Goal: Task Accomplishment & Management: Manage account settings

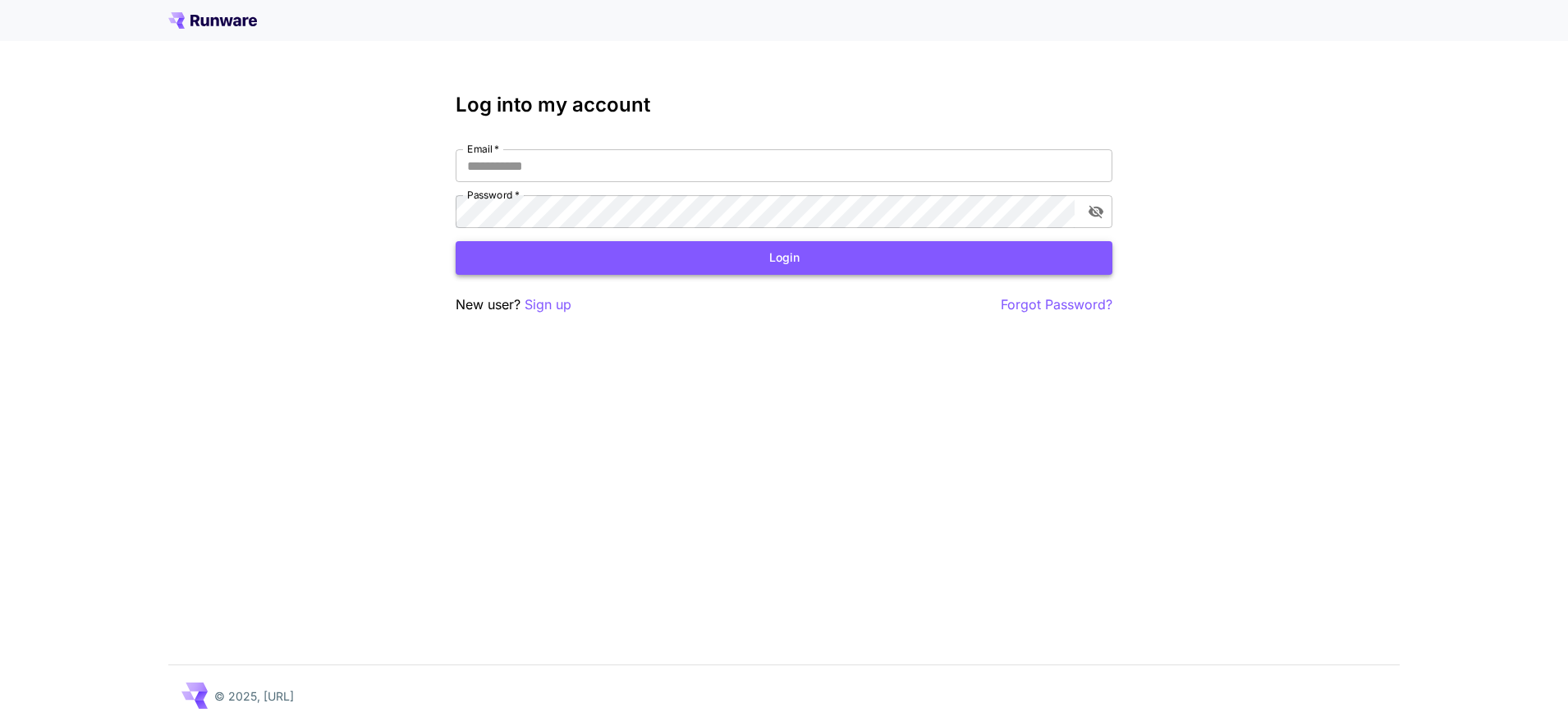
type input "**********"
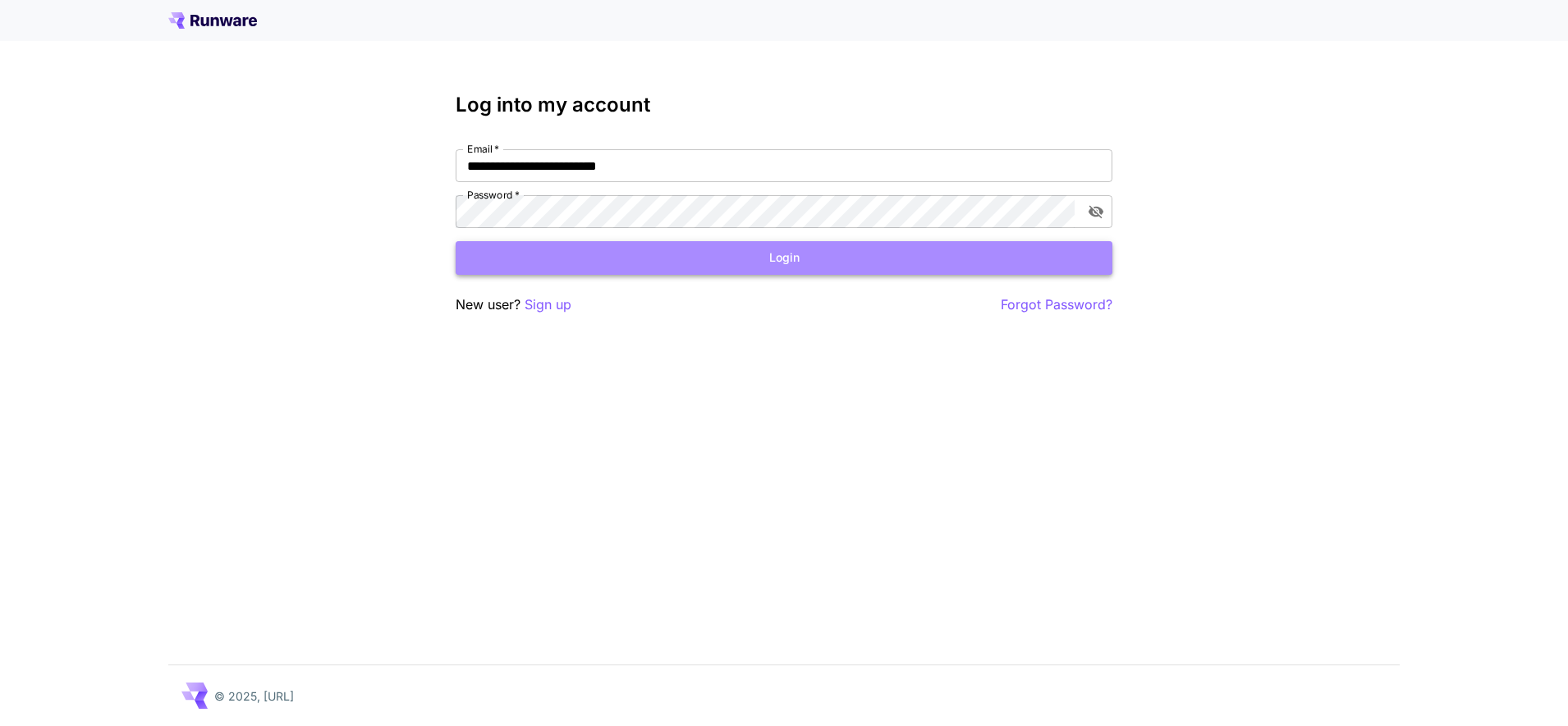
click at [629, 255] on button "Login" at bounding box center [783, 258] width 656 height 34
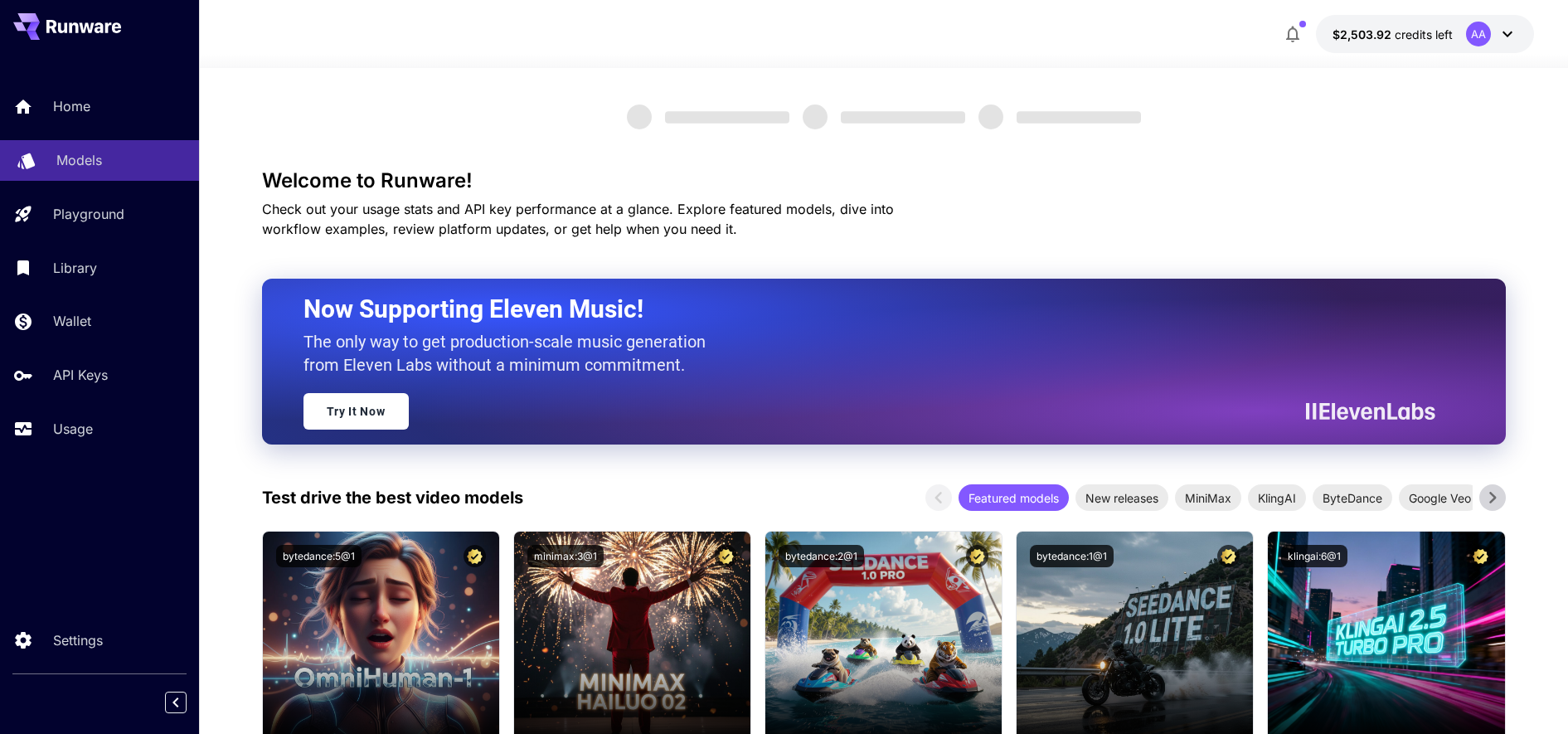
click at [61, 157] on p "Models" at bounding box center [79, 160] width 46 height 20
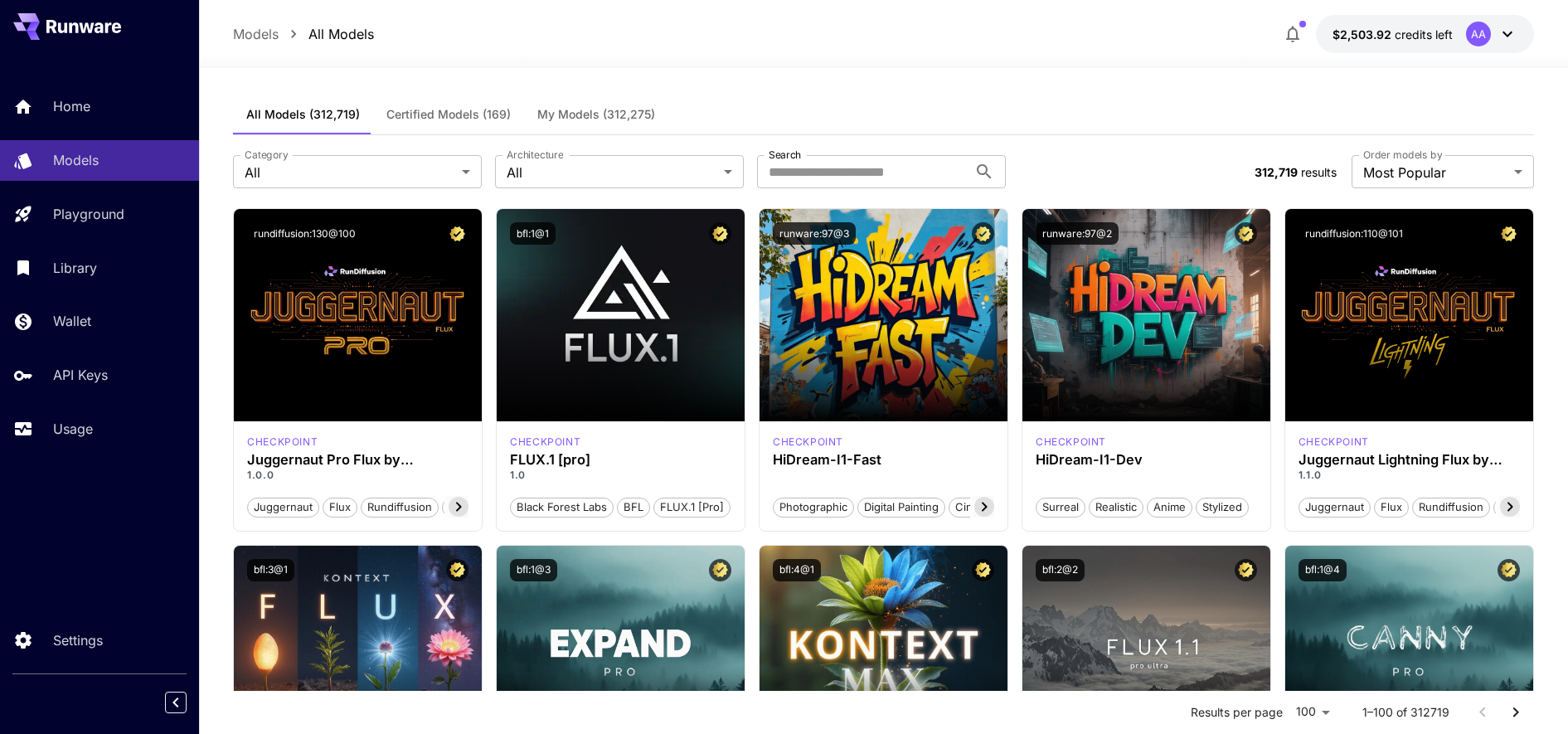
click at [1374, 32] on span "$2,503.92" at bounding box center [1363, 34] width 62 height 14
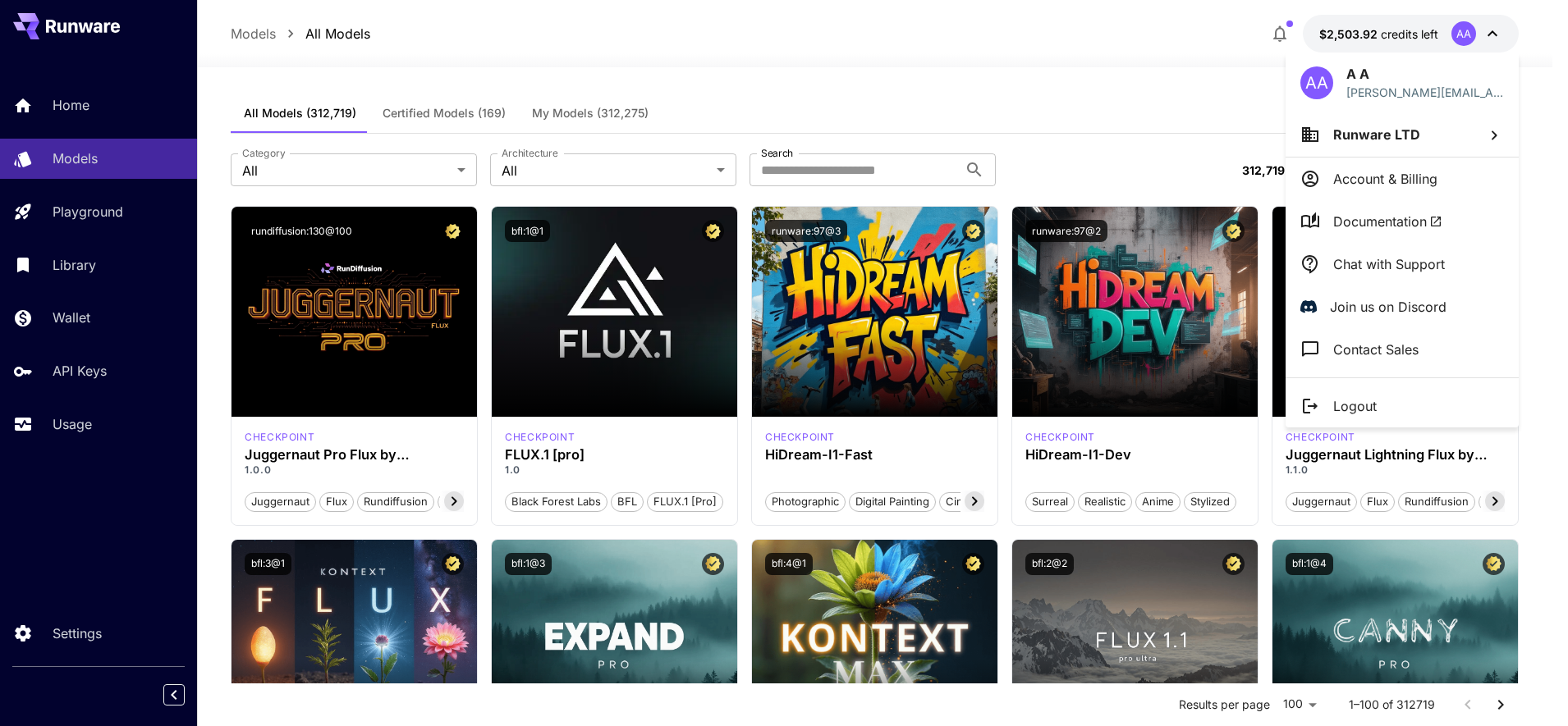
click at [110, 494] on div at bounding box center [784, 363] width 1568 height 726
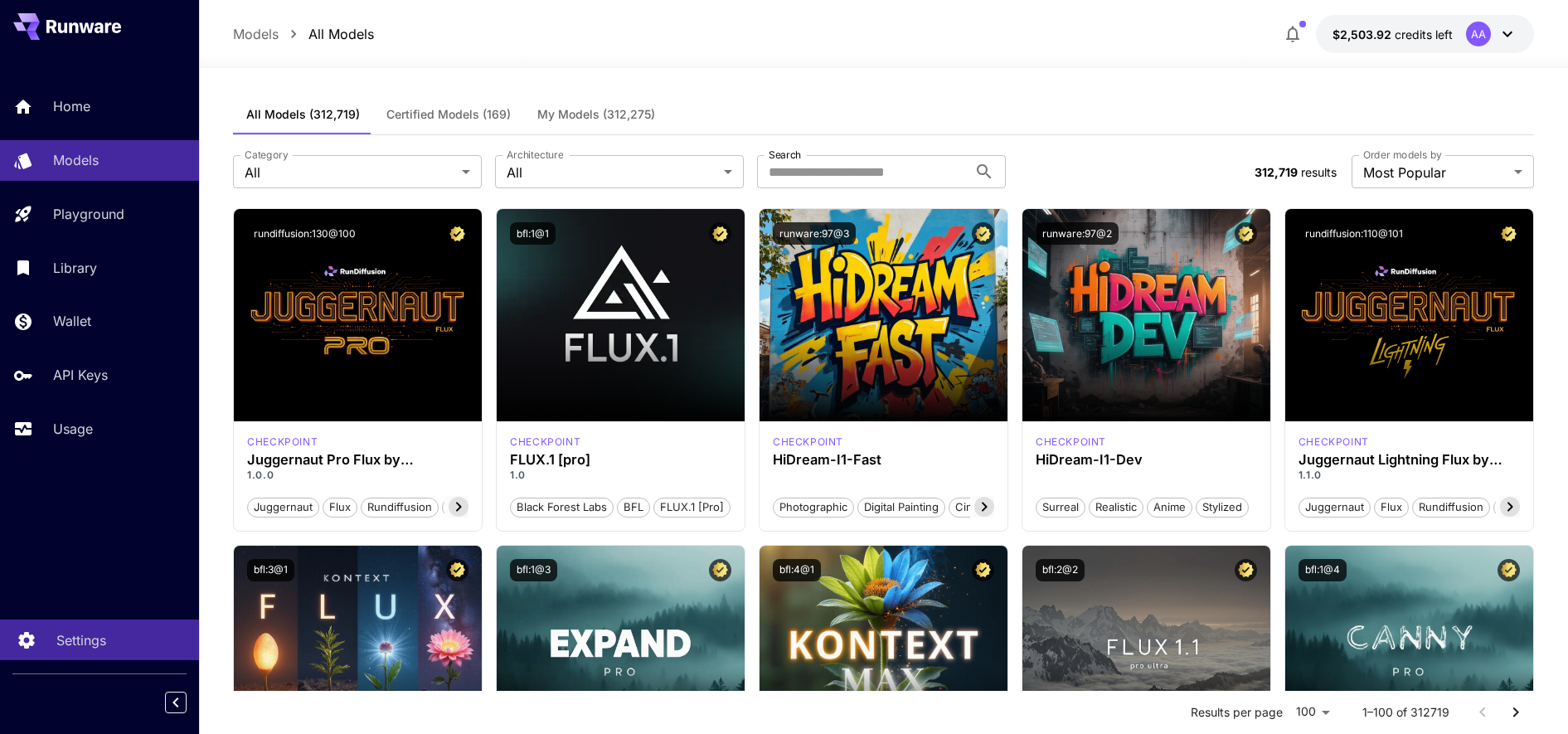
click at [83, 632] on p "Settings" at bounding box center [82, 640] width 50 height 20
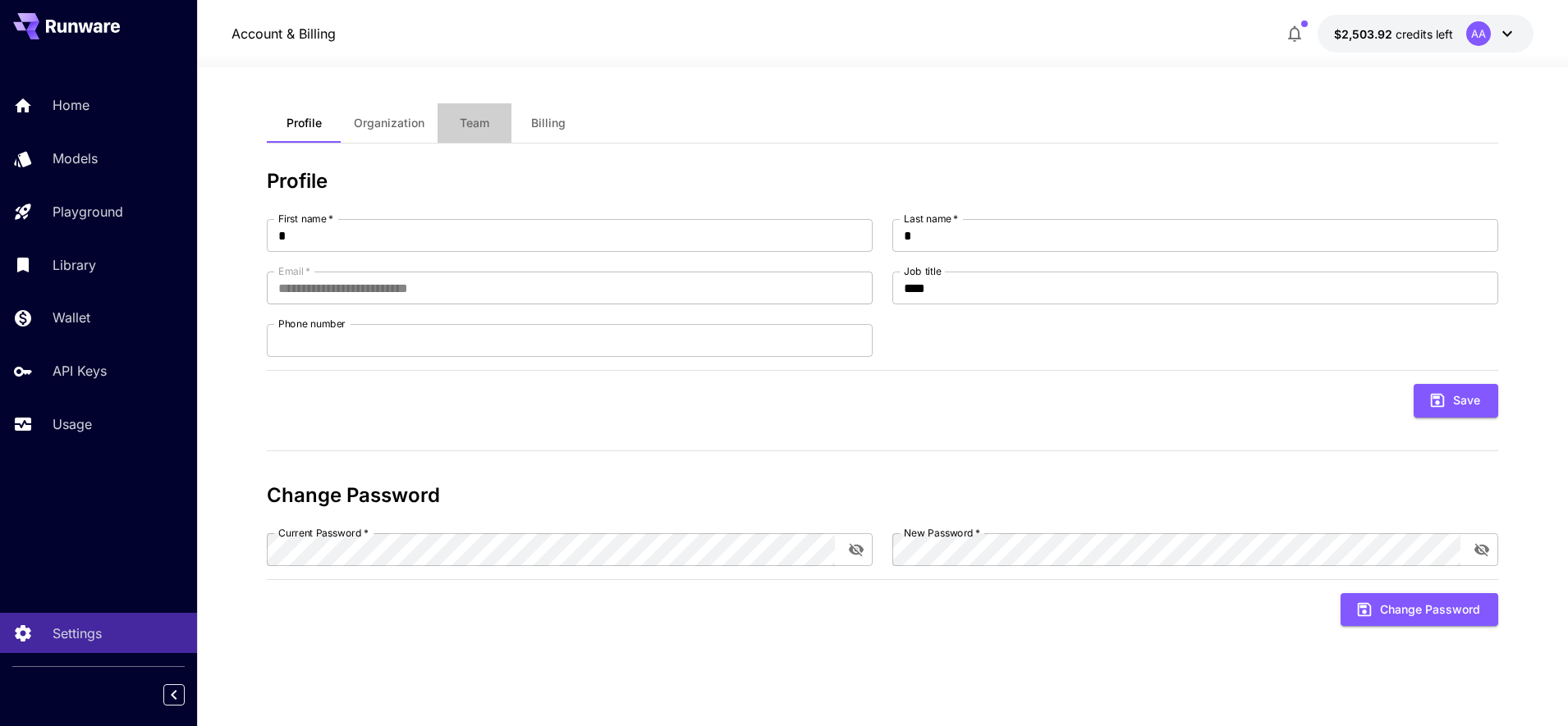
click at [461, 121] on span "Team" at bounding box center [474, 123] width 30 height 14
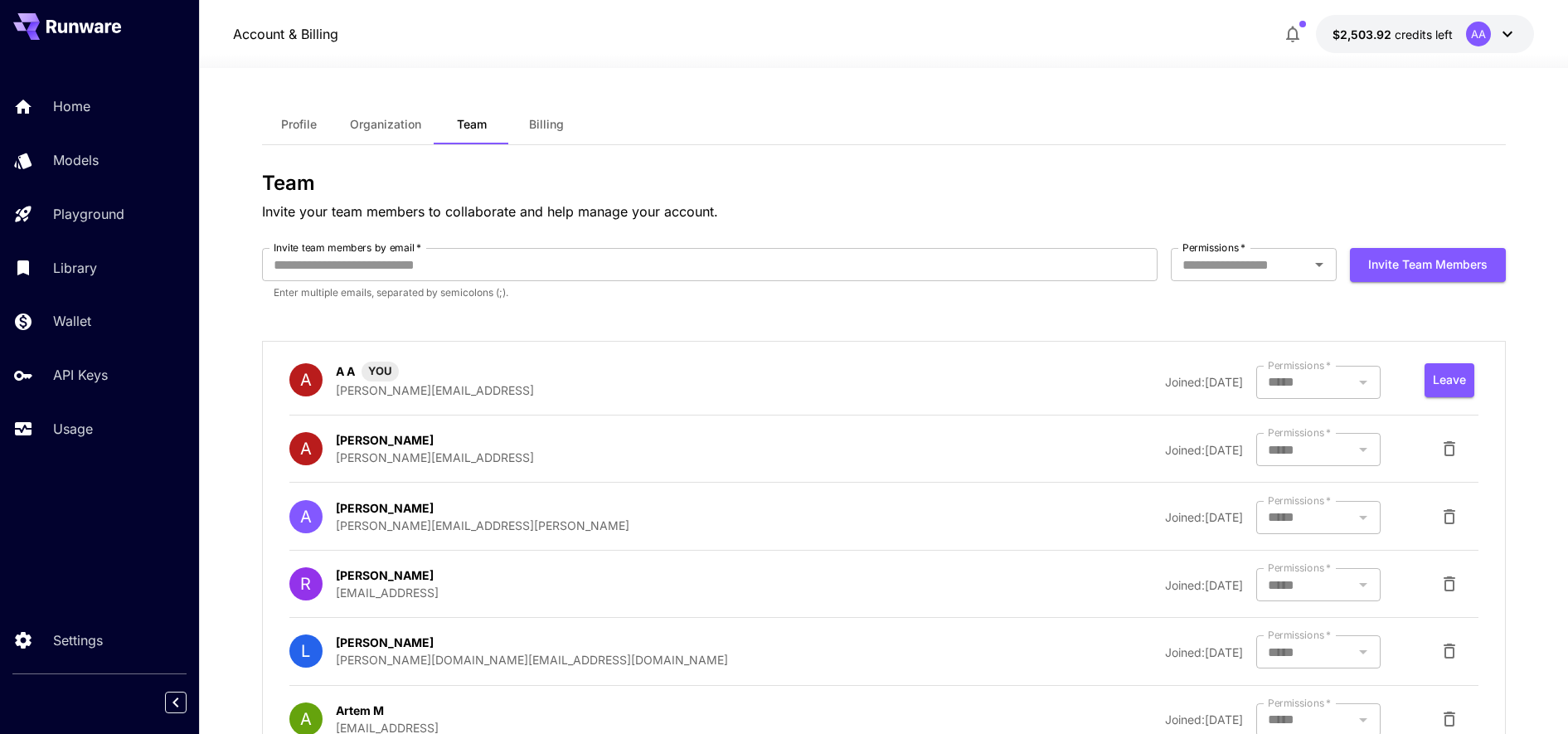
click at [1382, 23] on button "$2,503.92 credits left AA" at bounding box center [1425, 34] width 218 height 38
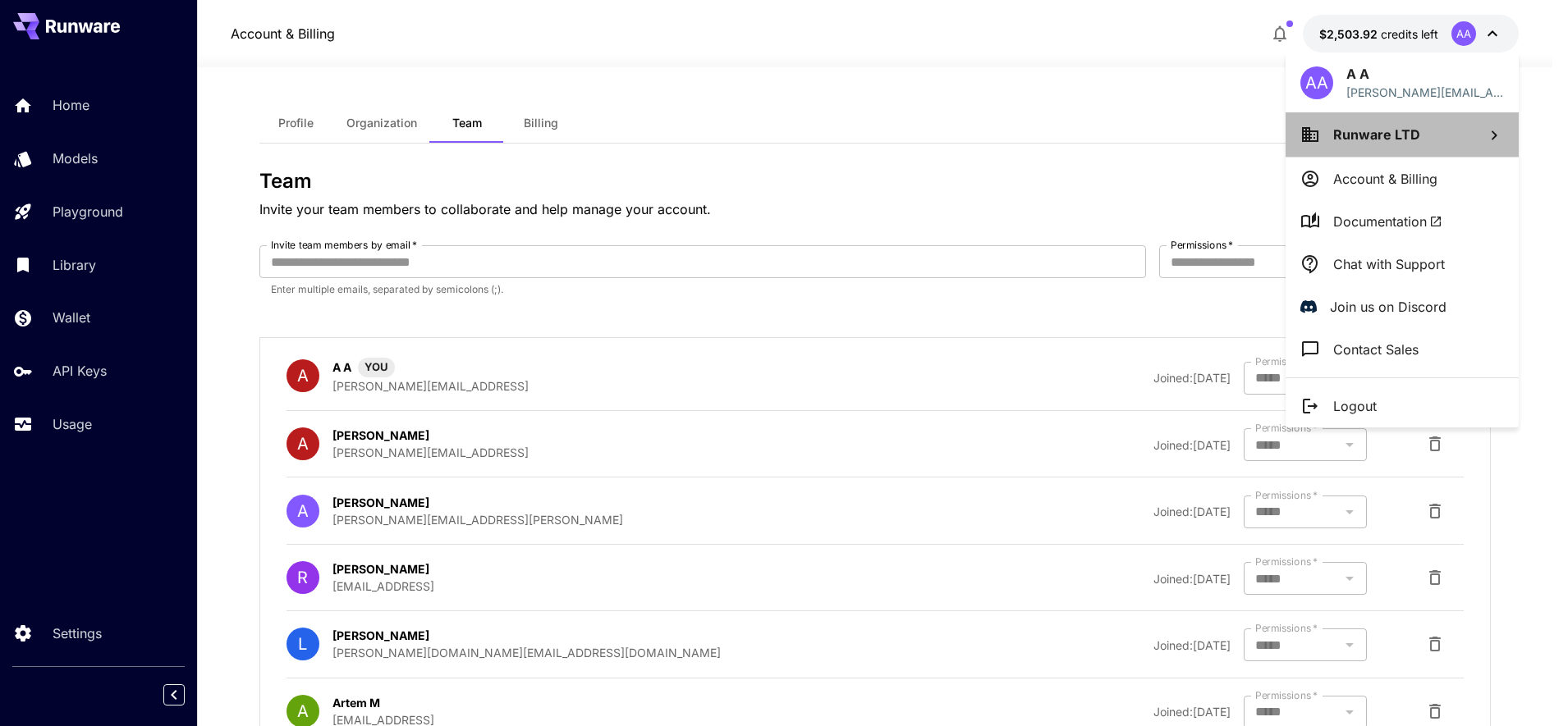
click at [1369, 142] on span "Runware LTD" at bounding box center [1376, 134] width 87 height 16
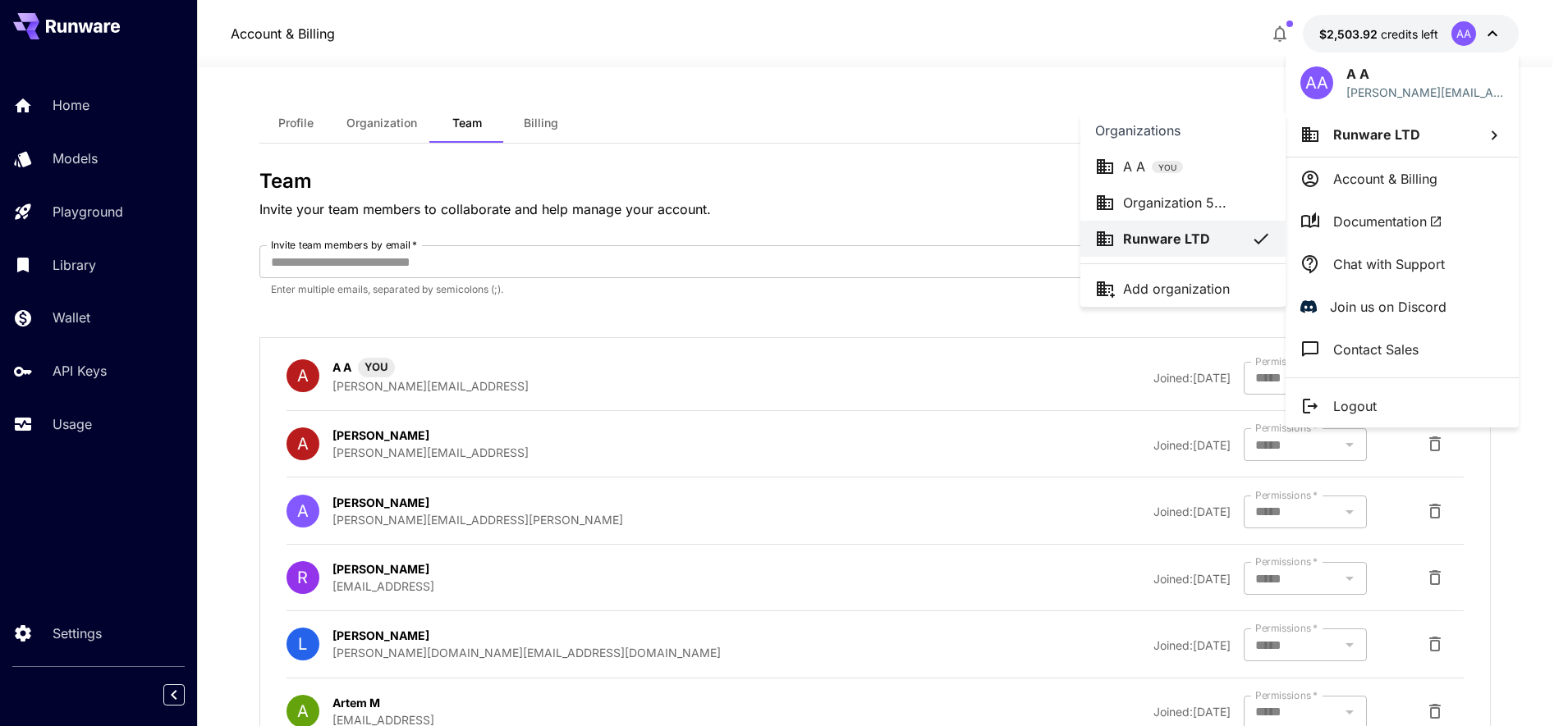
click at [1171, 174] on div "A A YOU" at bounding box center [1153, 166] width 60 height 20
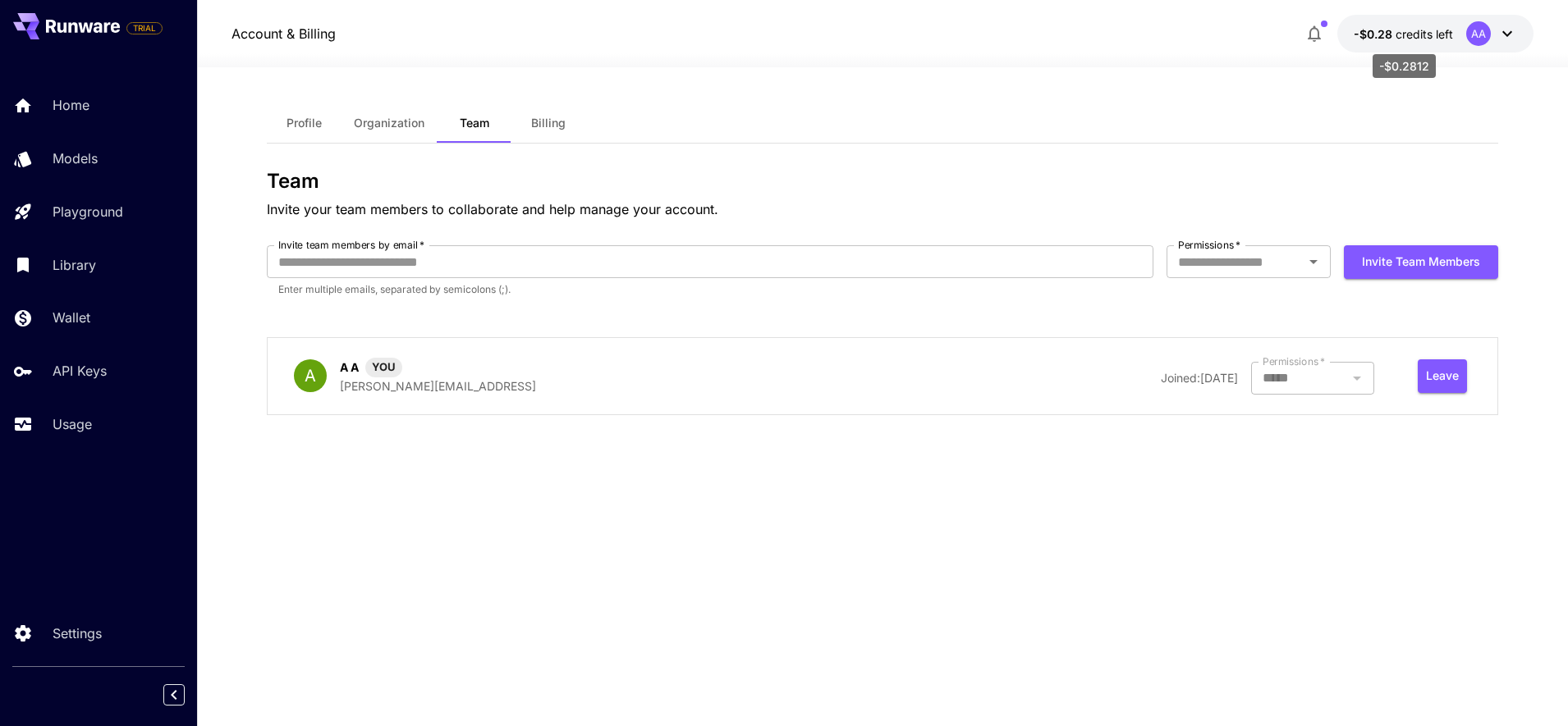
click at [1383, 37] on span "-$0.28" at bounding box center [1374, 34] width 42 height 14
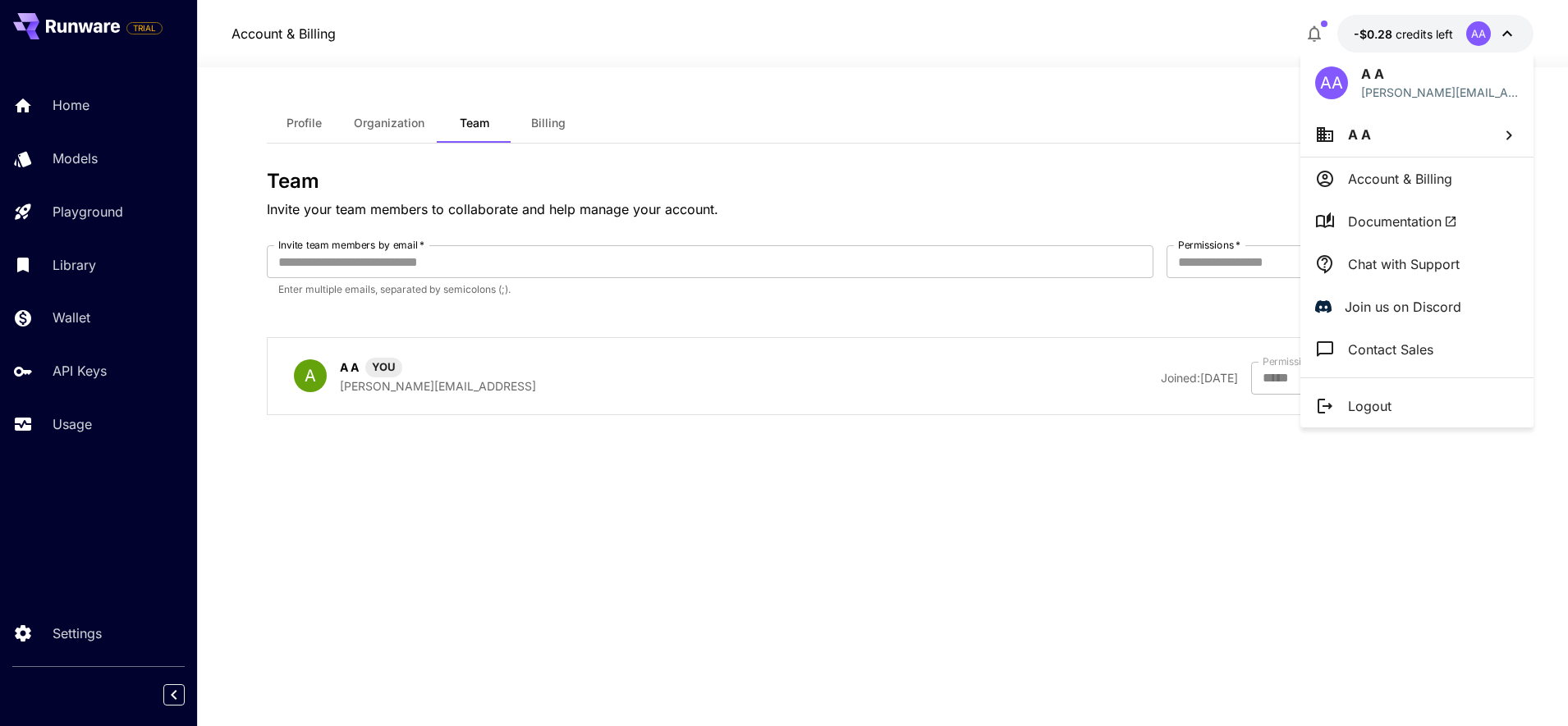
click at [1364, 133] on span "A A" at bounding box center [1359, 134] width 23 height 16
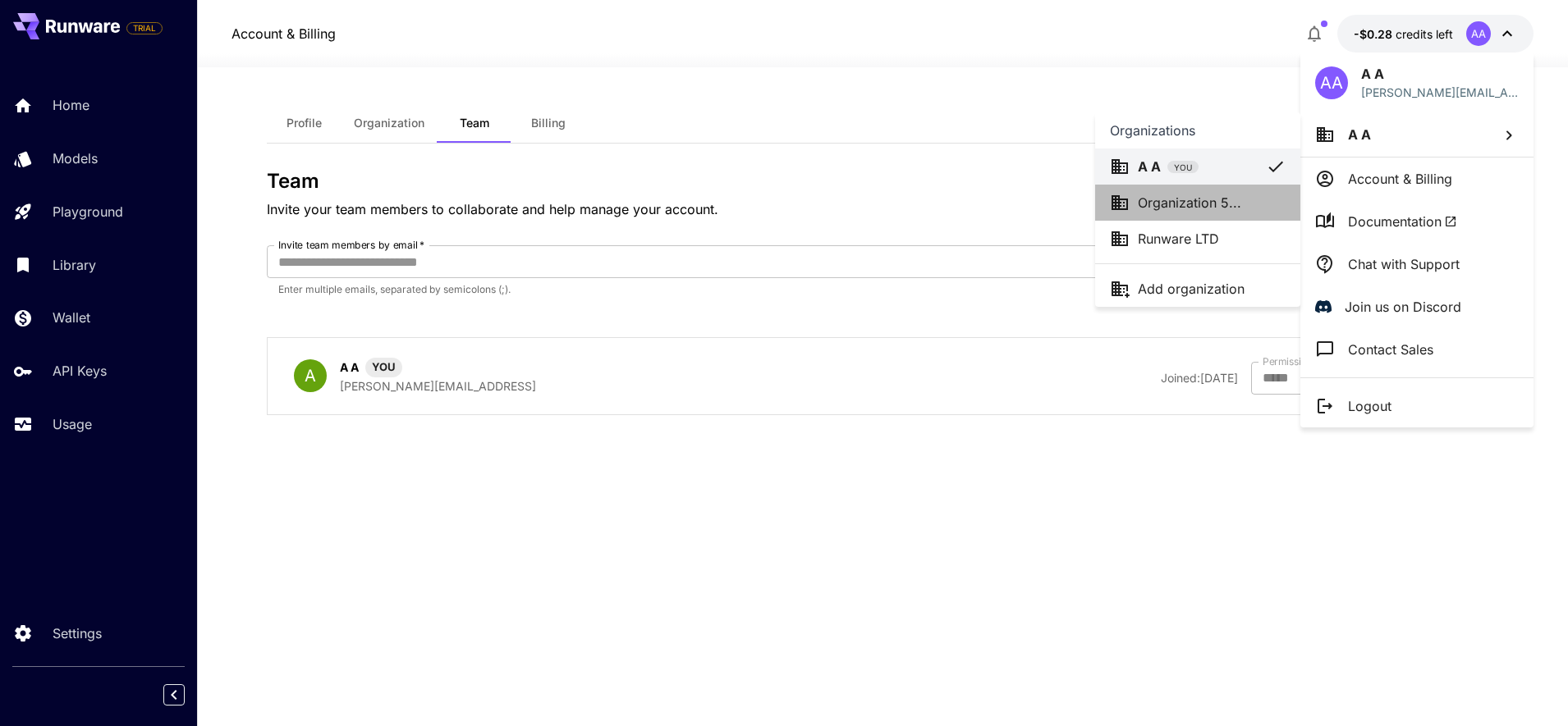
click at [1201, 202] on p "Organization 5..." at bounding box center [1188, 203] width 103 height 20
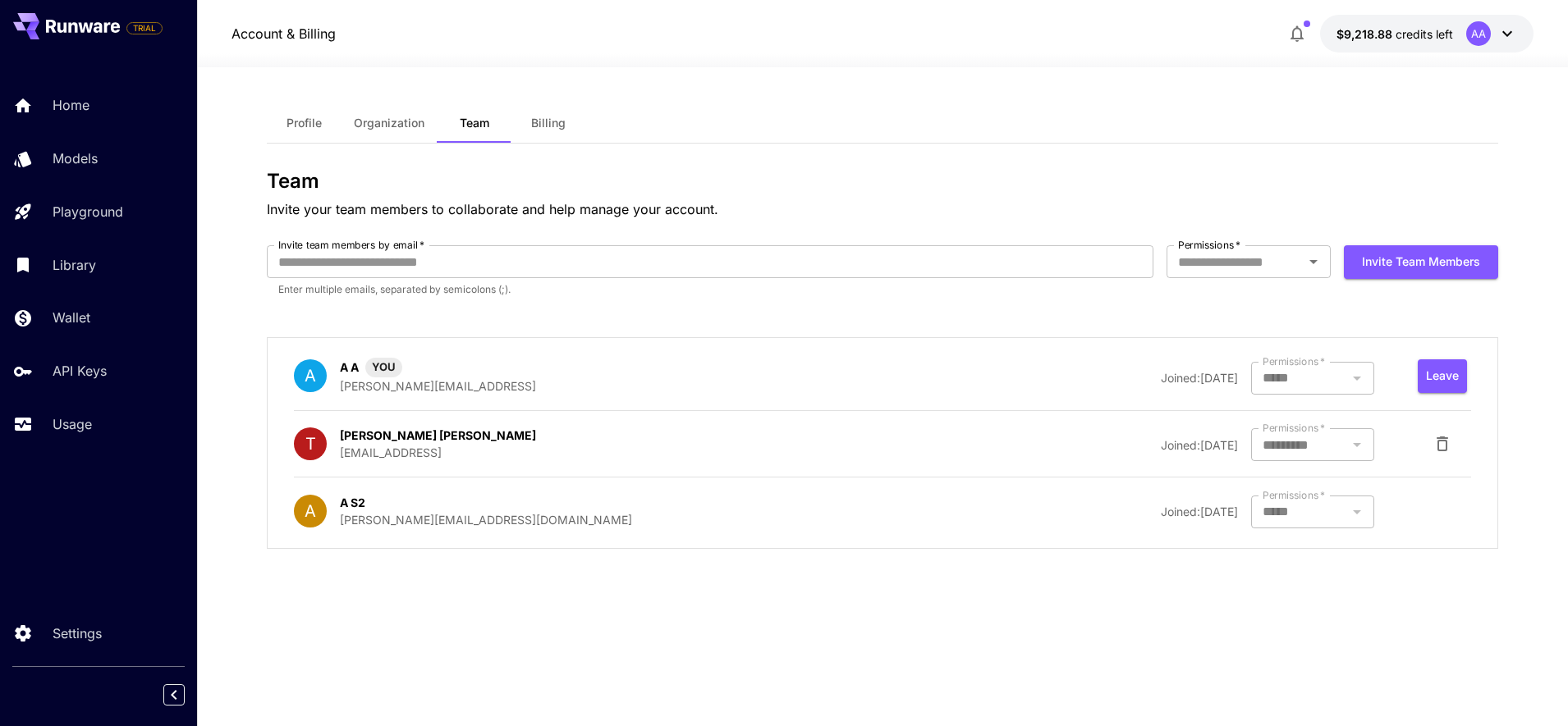
drag, startPoint x: 509, startPoint y: 454, endPoint x: 339, endPoint y: 457, distance: 170.0
click at [339, 457] on div "T Tudor Iordache [EMAIL_ADDRESS]" at bounding box center [553, 443] width 520 height 34
copy p "[EMAIL_ADDRESS]"
click at [1440, 447] on icon "button" at bounding box center [1442, 443] width 20 height 20
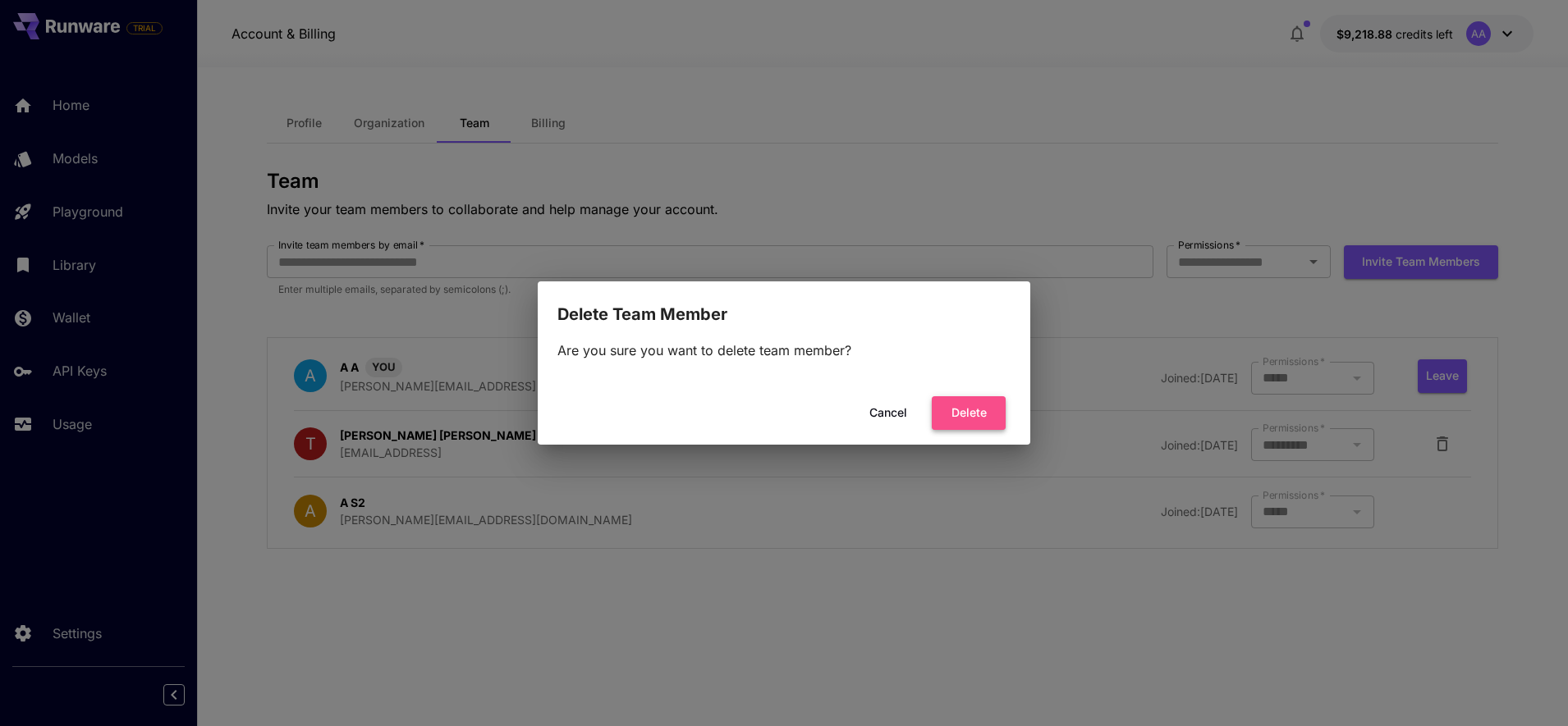
click at [977, 414] on button "Delete" at bounding box center [968, 414] width 74 height 34
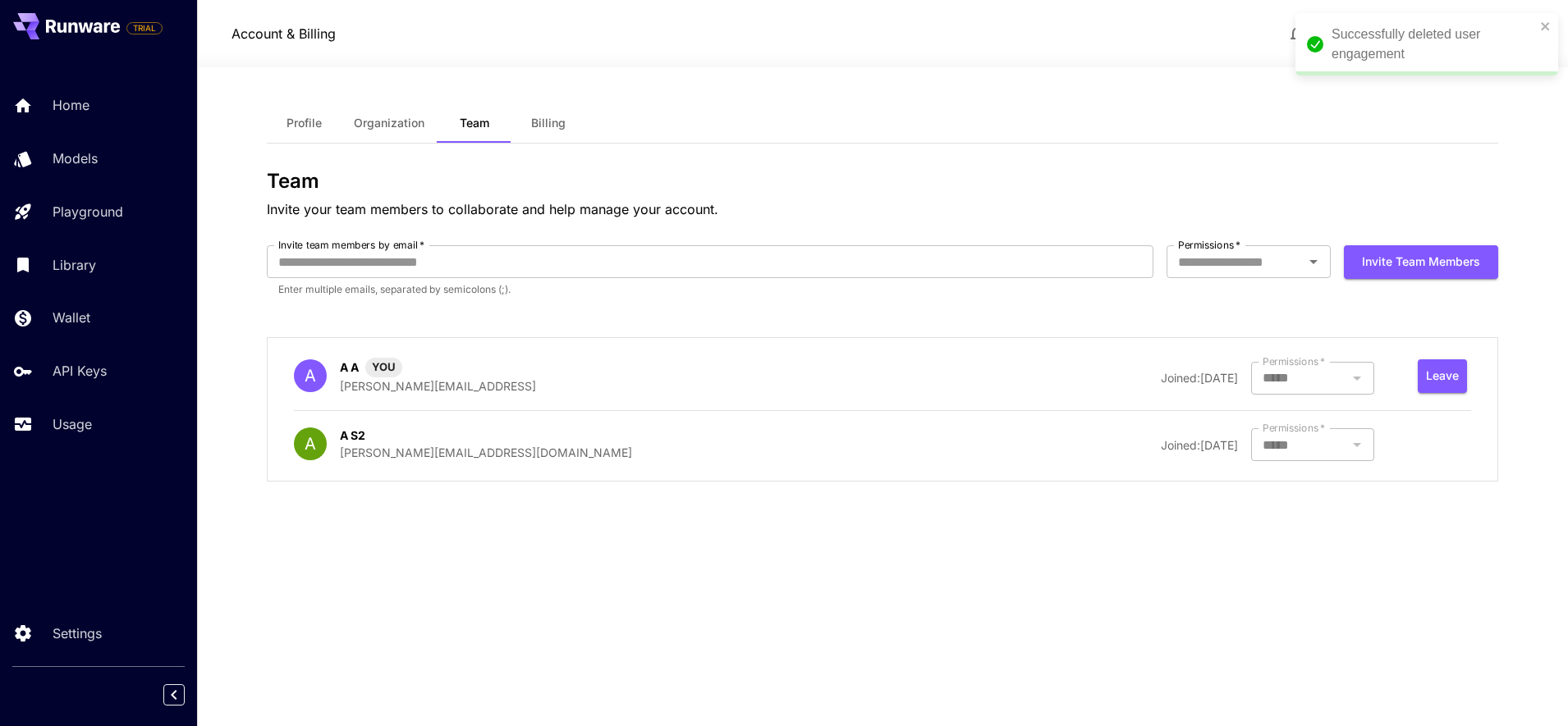
click at [1538, 31] on div "Successfully deleted user engagement" at bounding box center [1421, 44] width 238 height 49
click at [1413, 238] on div "Team Invite your team members to collaborate and help manage your account. Invi…" at bounding box center [882, 333] width 1231 height 325
click at [1411, 264] on button "Invite team members" at bounding box center [1420, 262] width 154 height 34
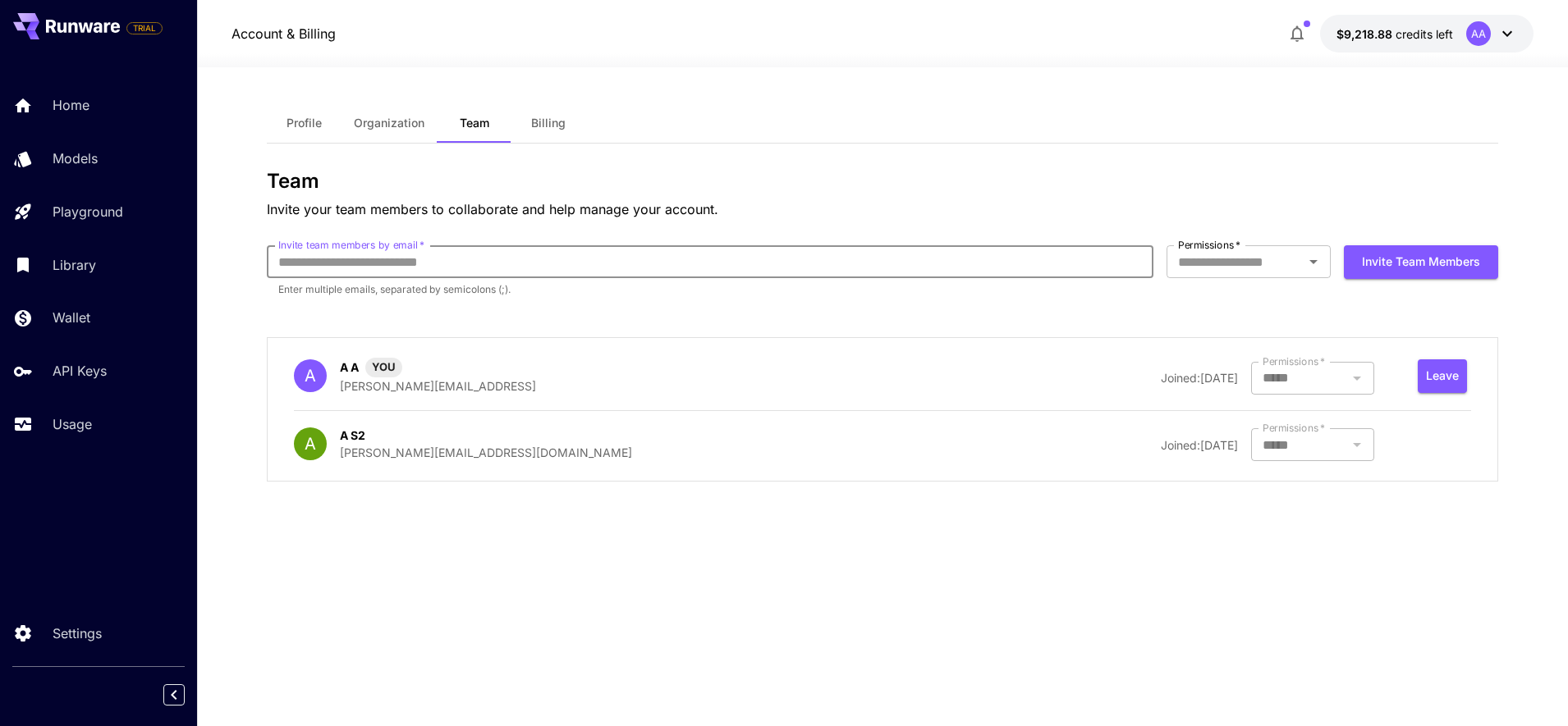
click at [798, 272] on input "Invite team members by email   *" at bounding box center [709, 261] width 886 height 33
paste input "**********"
type input "**********"
click at [837, 337] on div "A A A YOU [PERSON_NAME][EMAIL_ADDRESS] Joined: [DATE] Permissions   * ***** Per…" at bounding box center [882, 409] width 1231 height 145
click at [1279, 257] on input "Permissions   *" at bounding box center [1234, 261] width 127 height 23
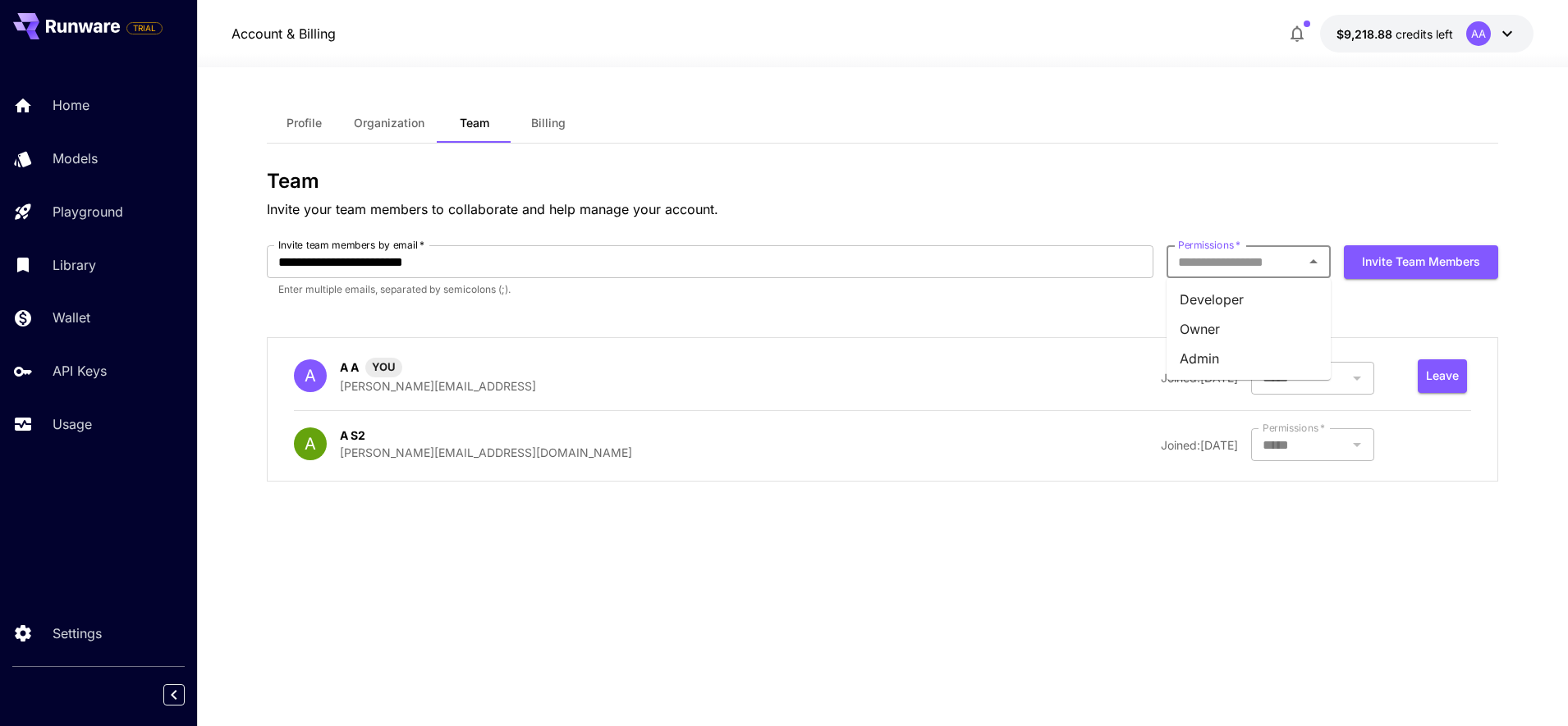
click at [1202, 363] on li "Admin" at bounding box center [1248, 358] width 164 height 30
click at [1376, 266] on button "Invite team members" at bounding box center [1420, 262] width 154 height 34
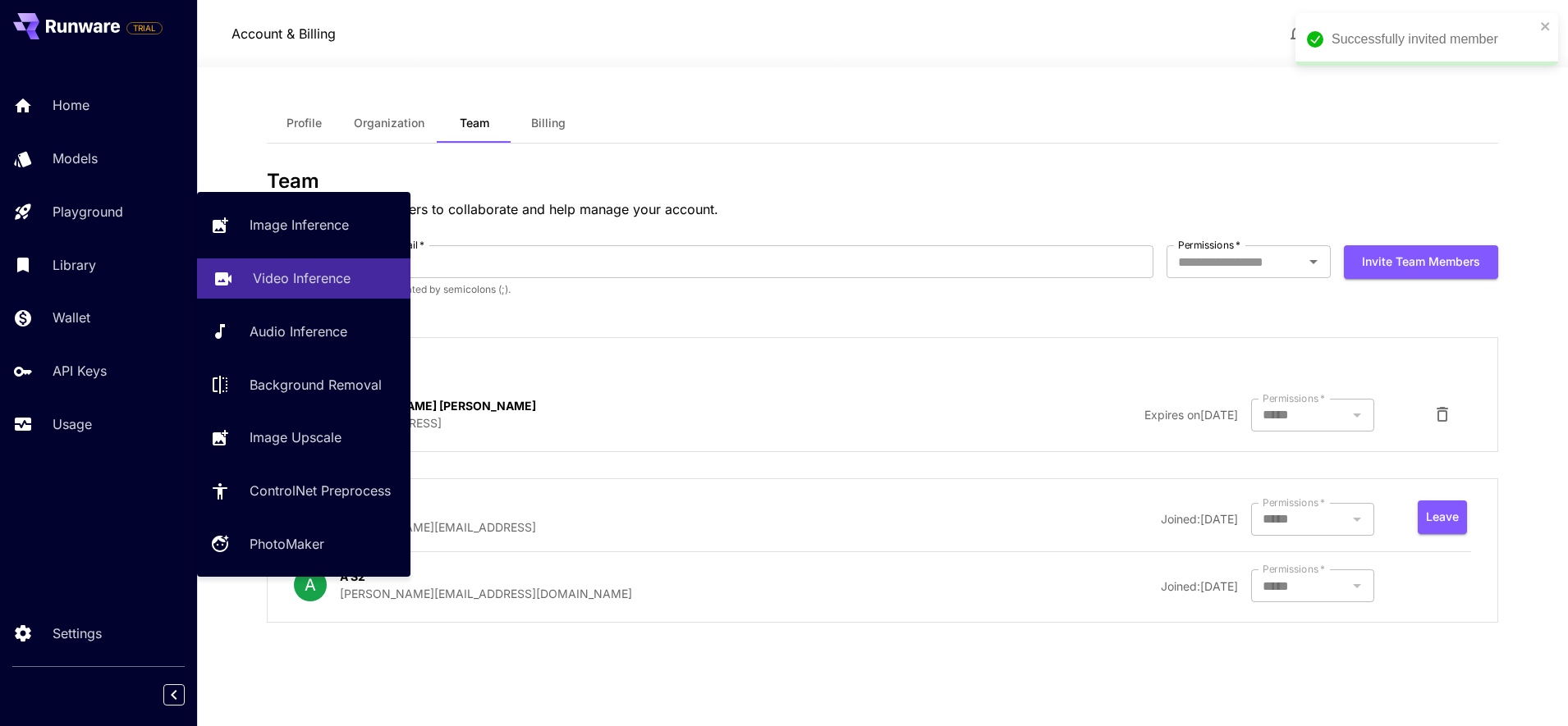
click at [309, 271] on p "Video Inference" at bounding box center [301, 277] width 98 height 20
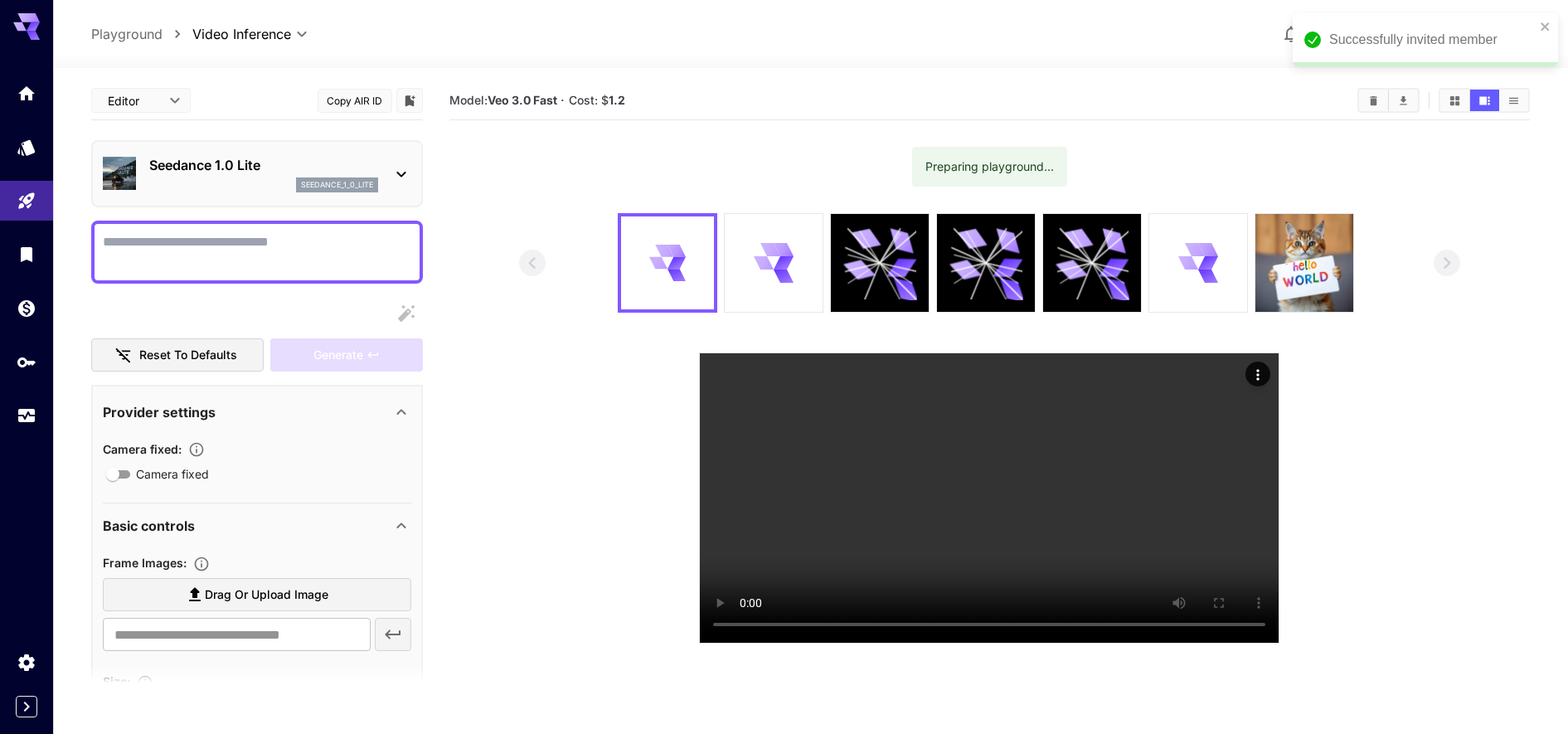
click at [236, 176] on div "Seedance 1.0 Lite seedance_1_0_lite" at bounding box center [264, 173] width 229 height 37
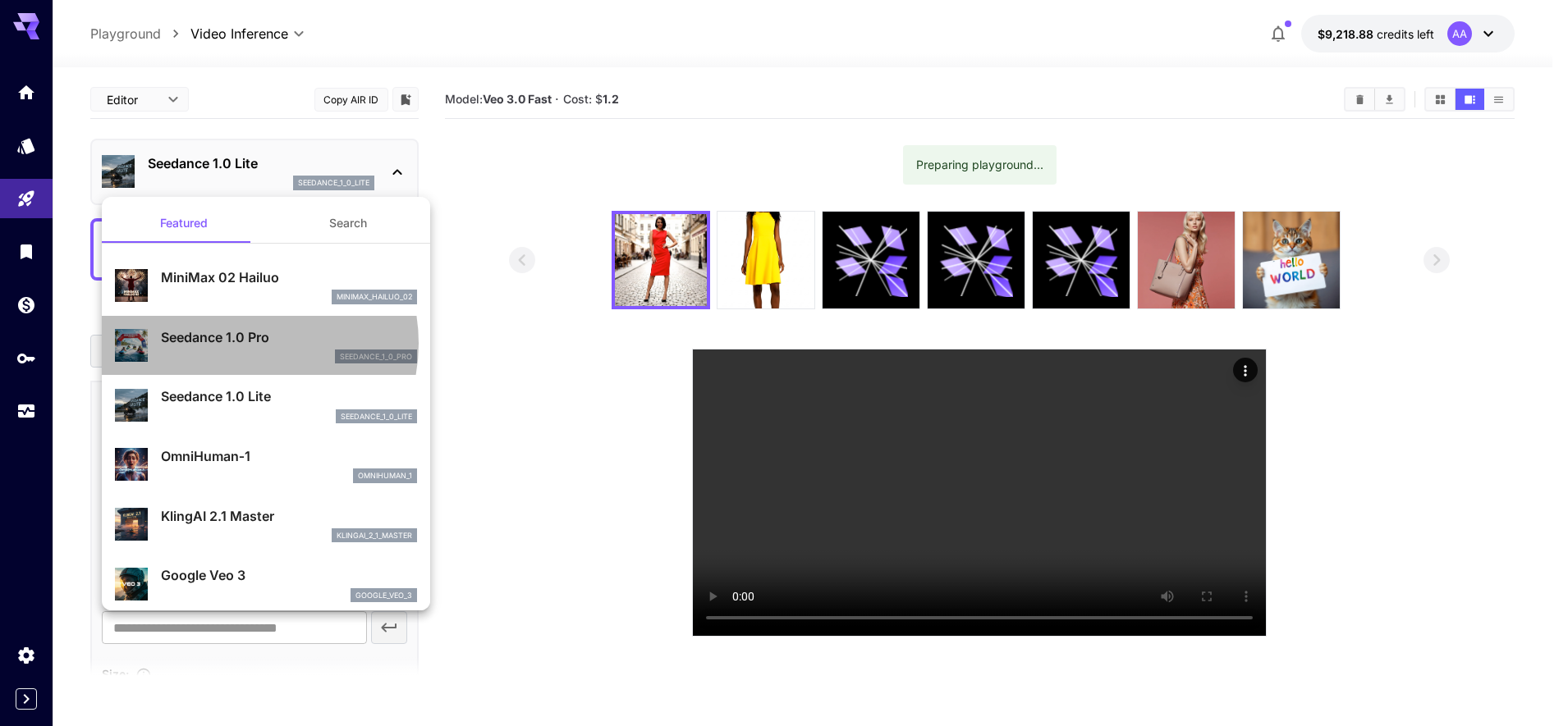
click at [238, 344] on p "Seedance 1.0 Pro" at bounding box center [289, 337] width 256 height 20
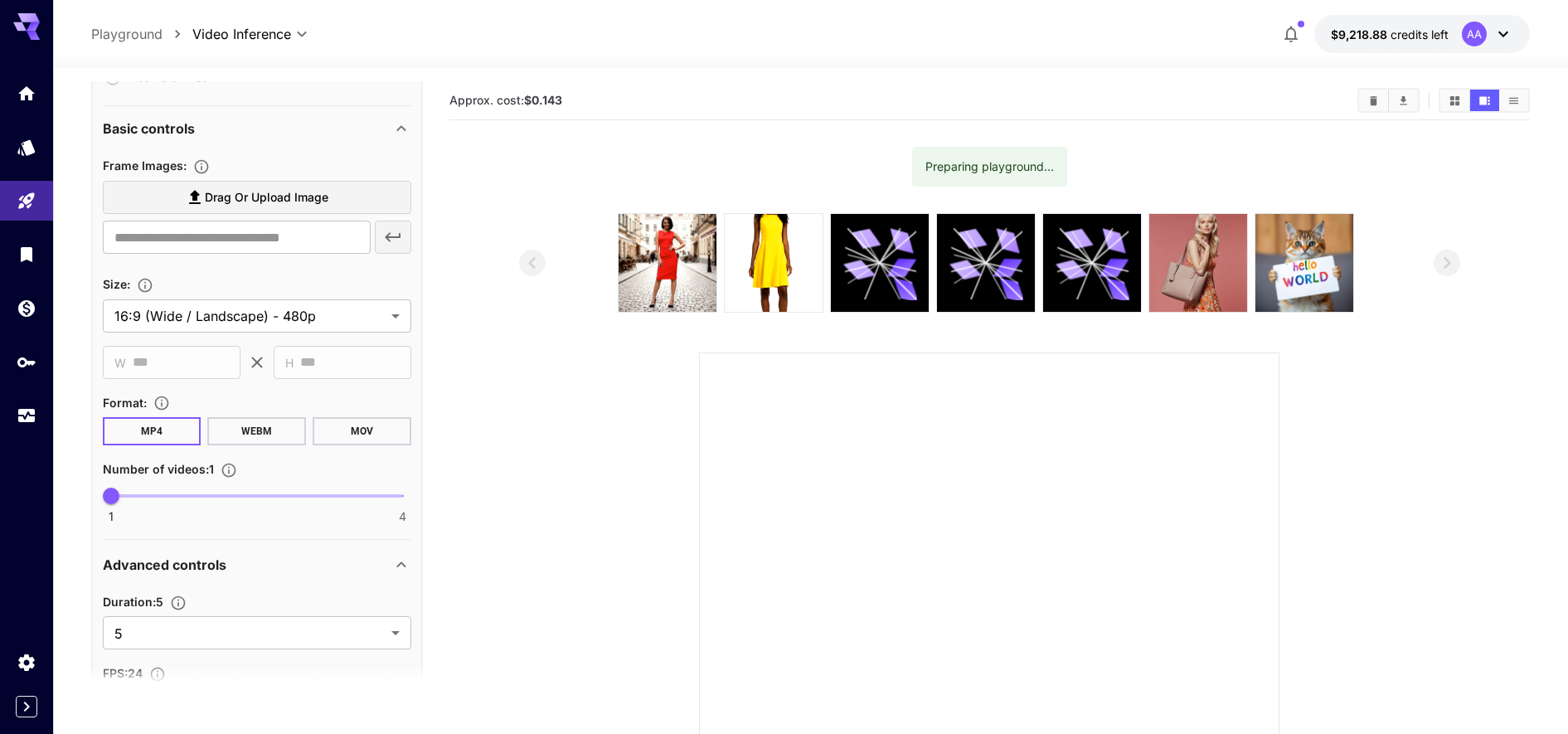
scroll to position [385, 0]
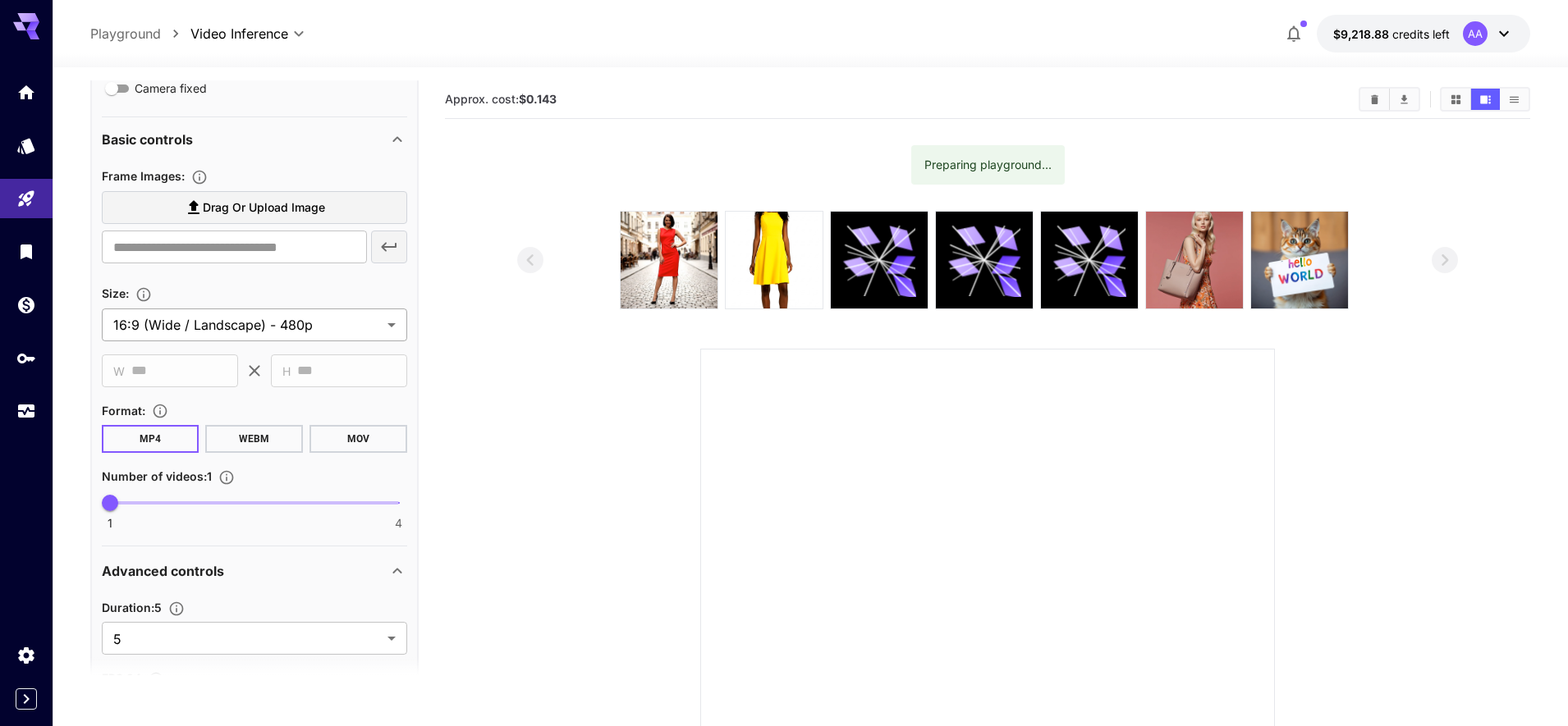
click at [206, 329] on body "**********" at bounding box center [784, 486] width 1568 height 973
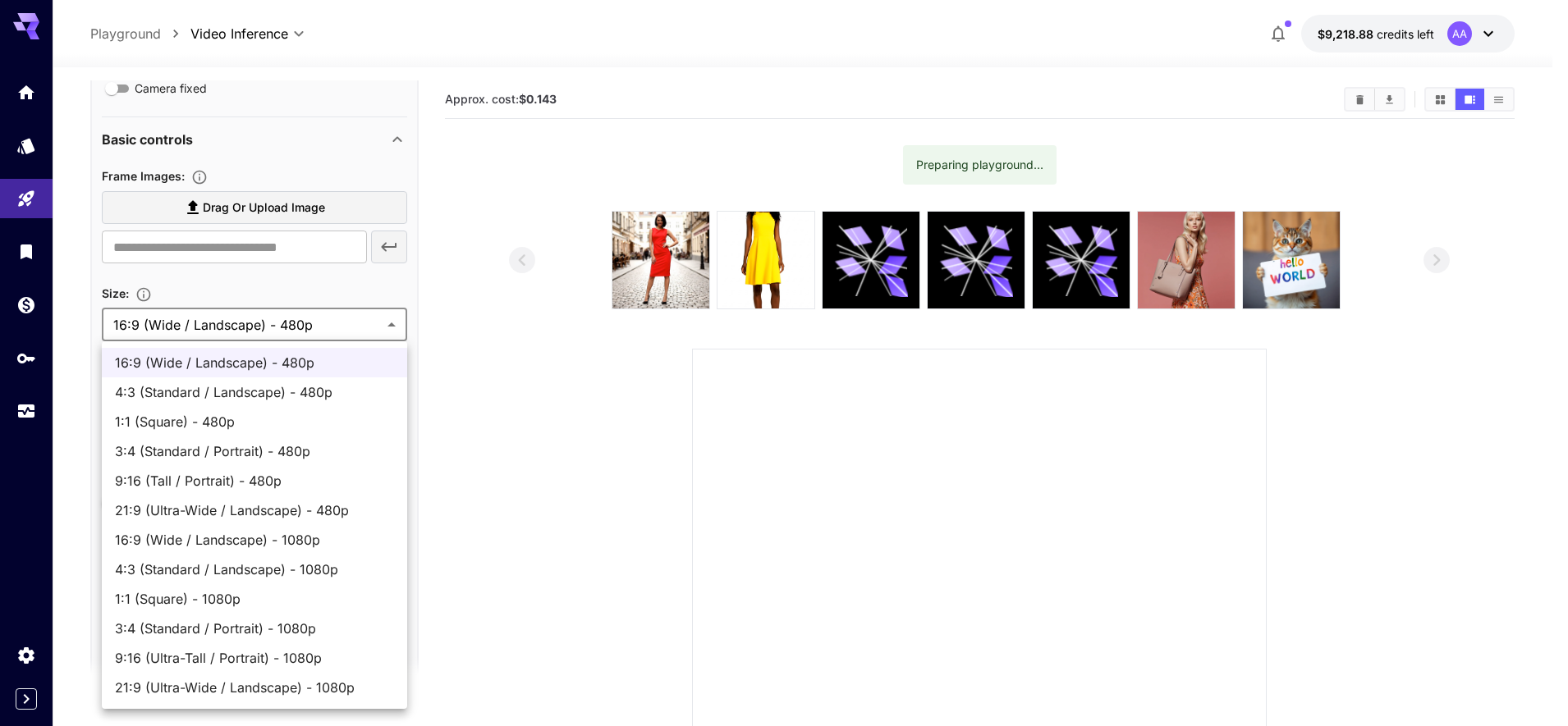
click at [287, 329] on div at bounding box center [784, 363] width 1568 height 726
